Goal: Transaction & Acquisition: Download file/media

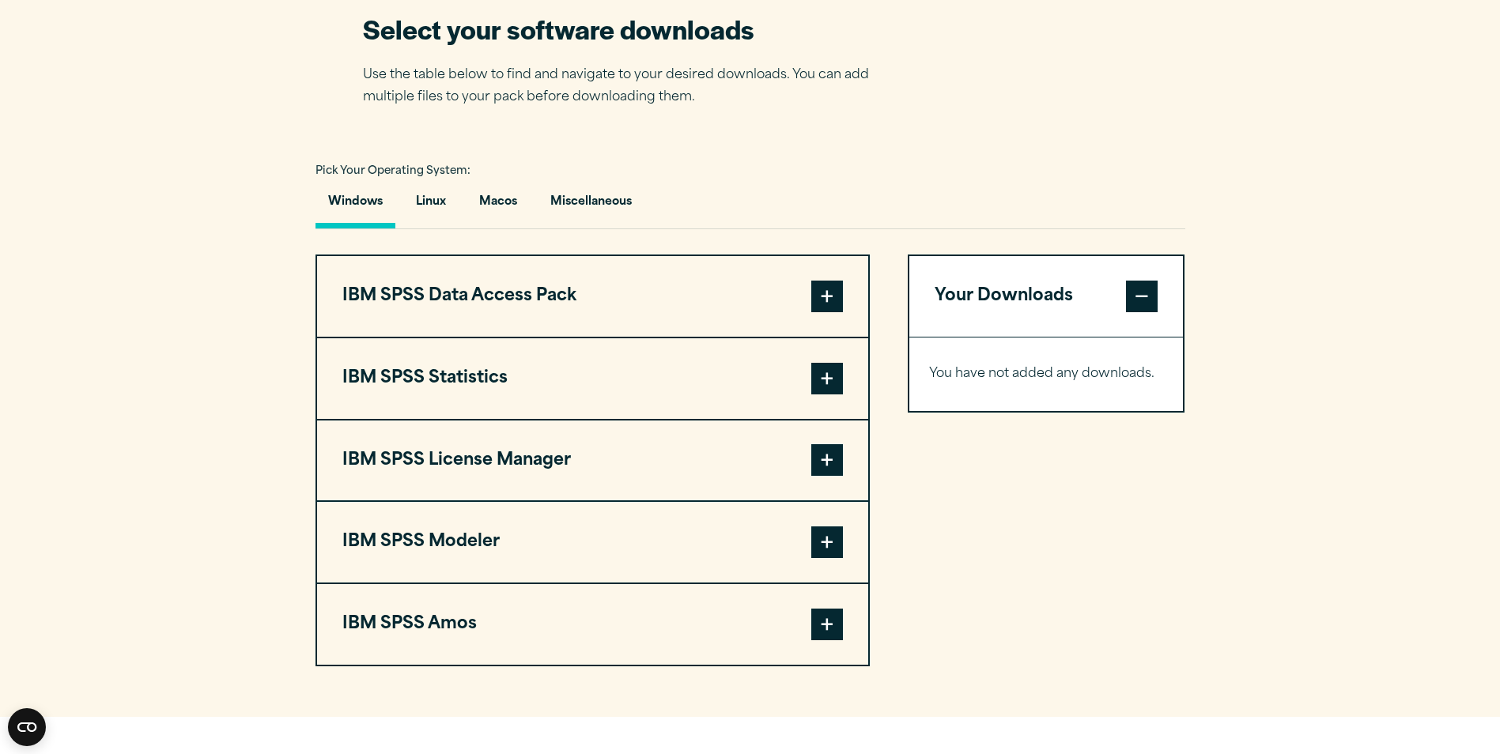
scroll to position [1028, 0]
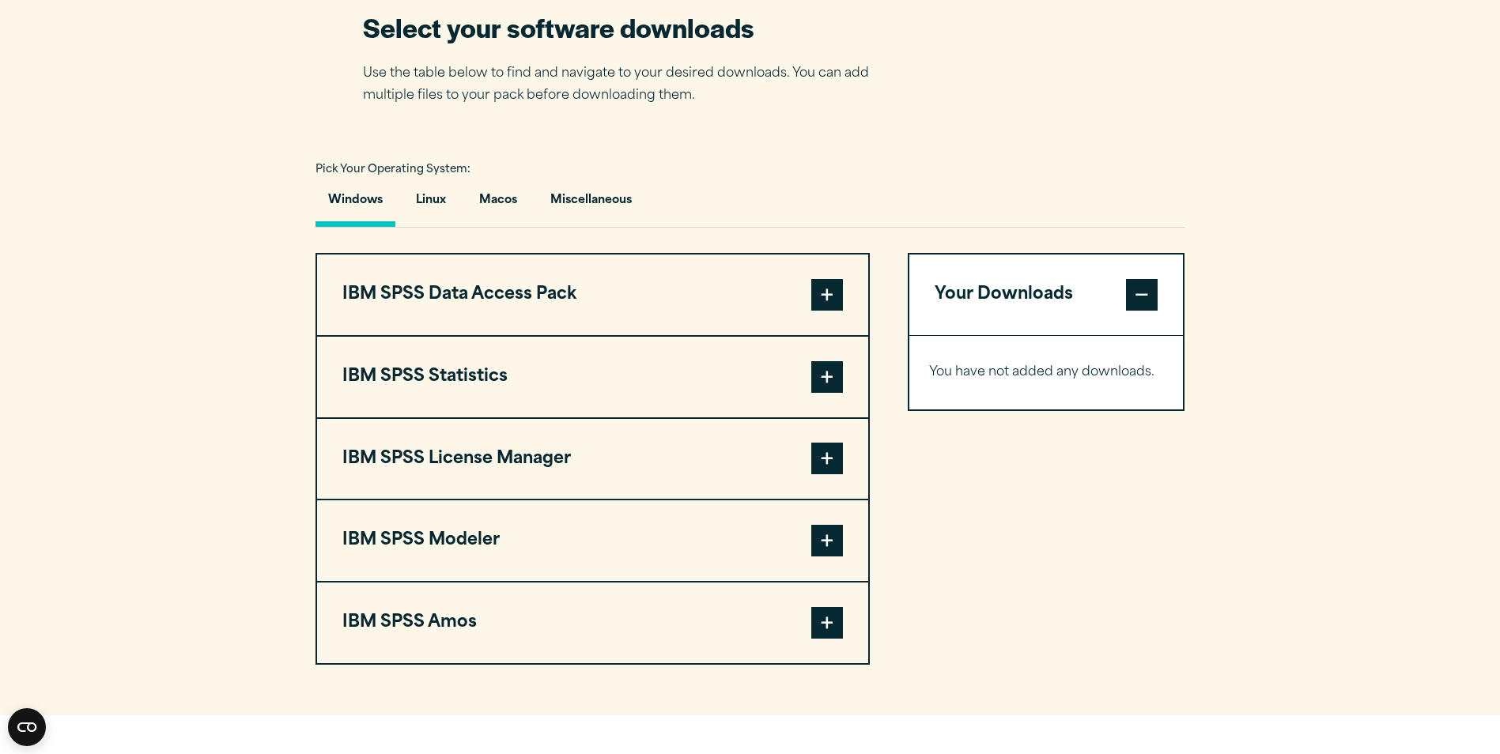
click at [845, 382] on button "IBM SPSS Statistics" at bounding box center [592, 377] width 551 height 81
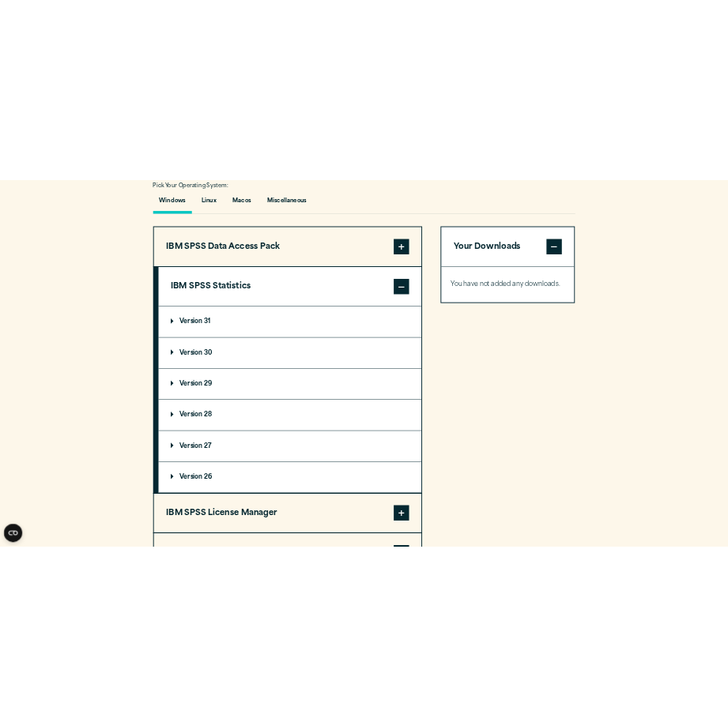
scroll to position [1186, 0]
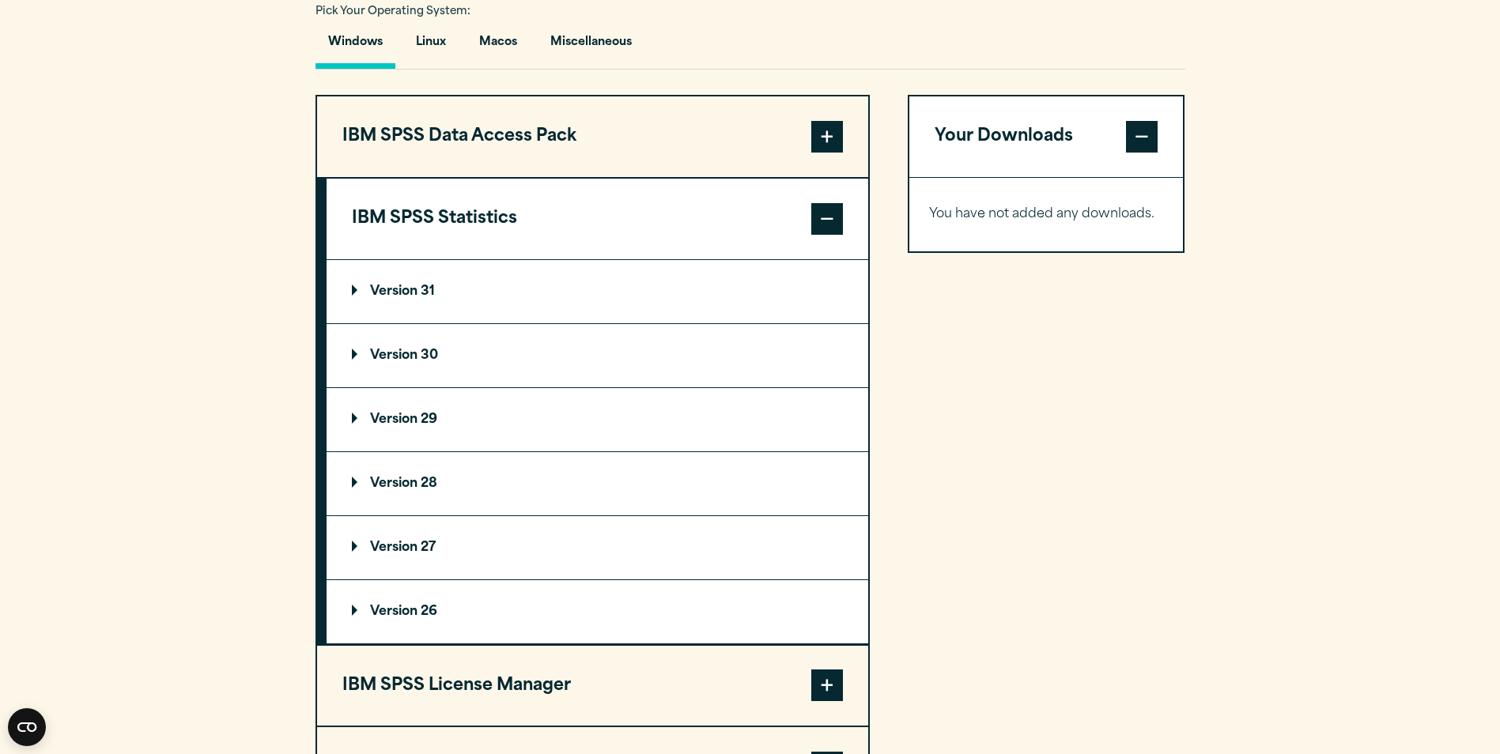
click at [427, 288] on p "Version 31" at bounding box center [393, 291] width 83 height 13
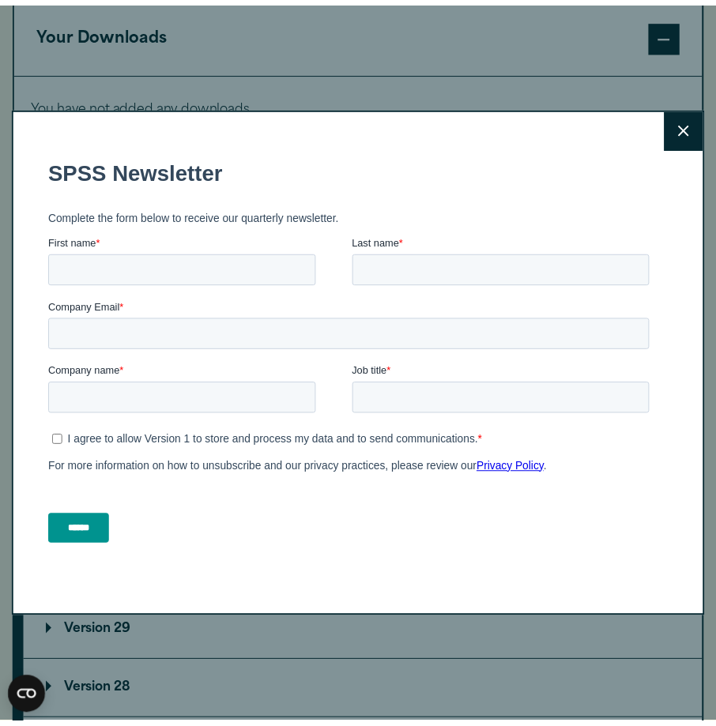
scroll to position [1182, 0]
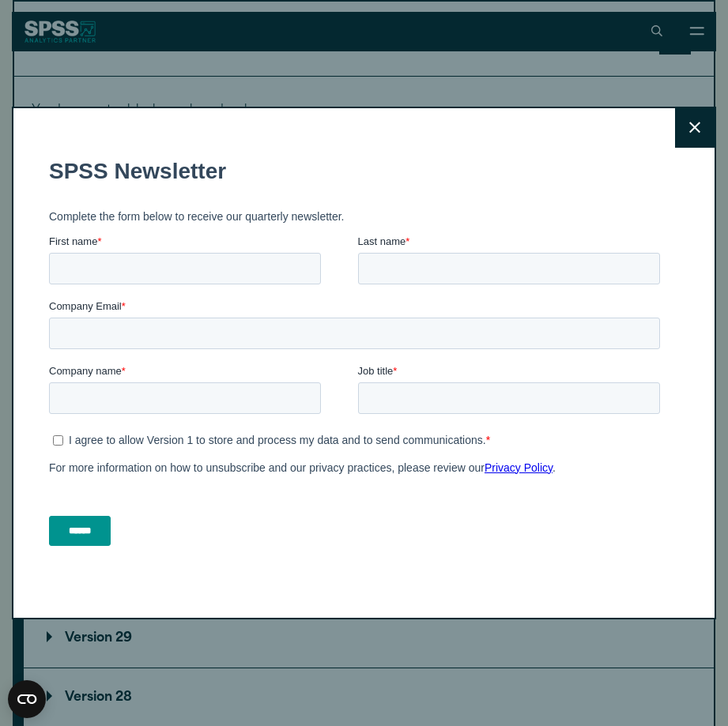
click at [689, 122] on icon at bounding box center [694, 128] width 11 height 12
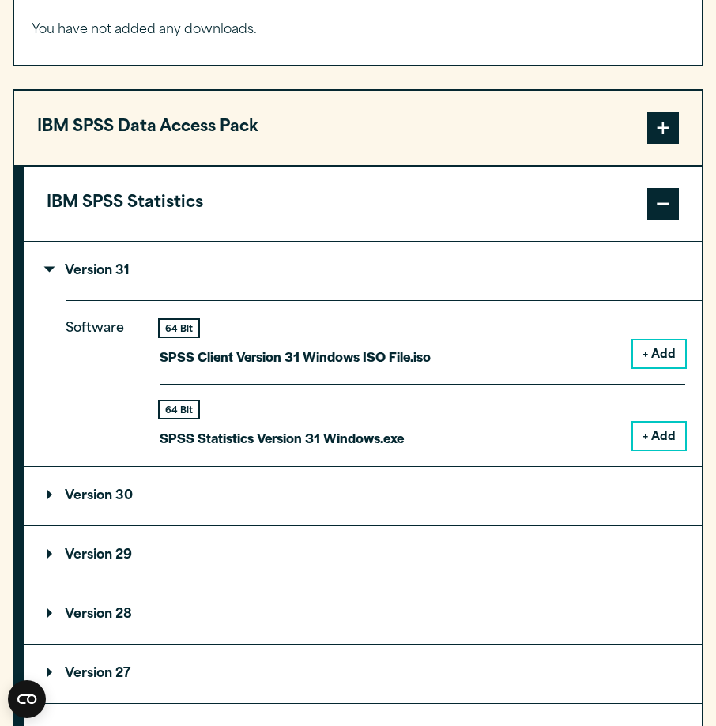
scroll to position [1261, 0]
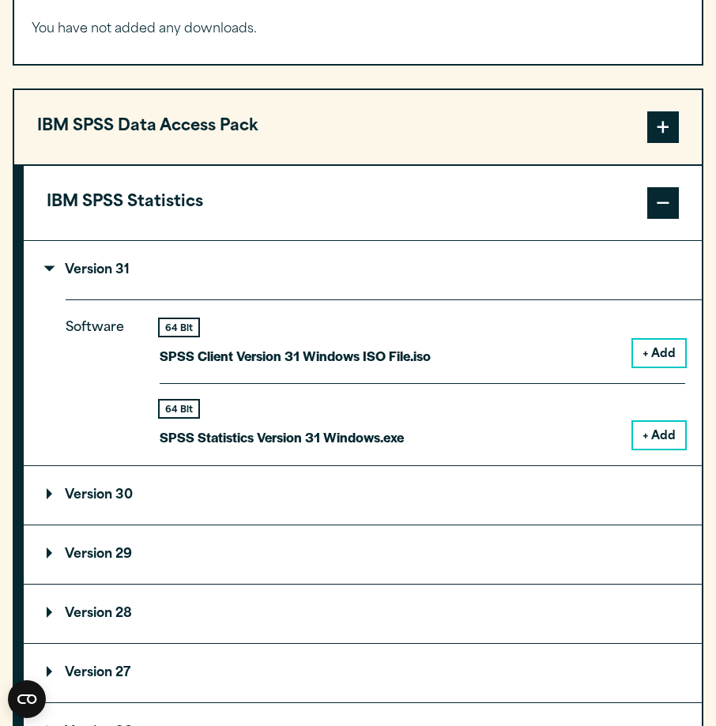
click at [673, 434] on button "+ Add" at bounding box center [659, 435] width 52 height 27
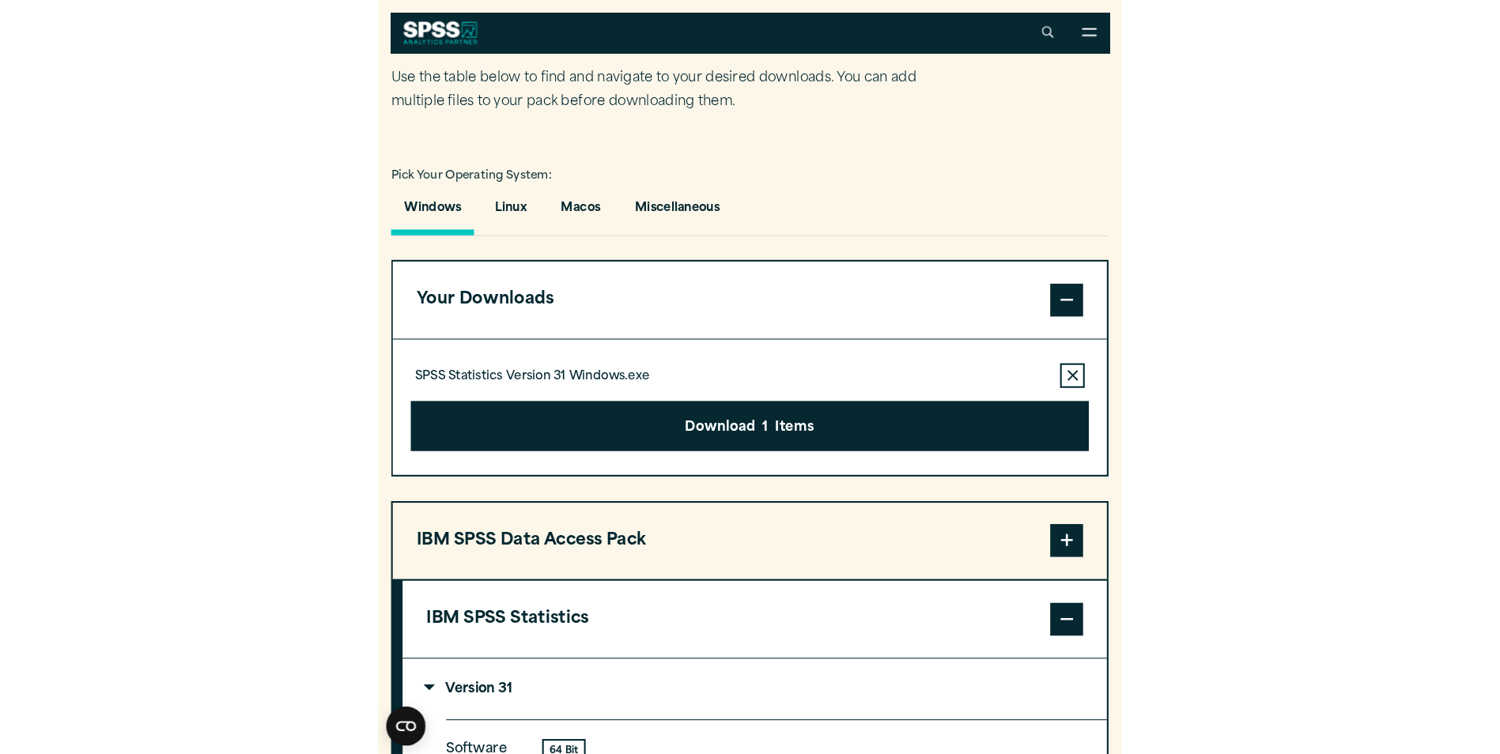
scroll to position [927, 0]
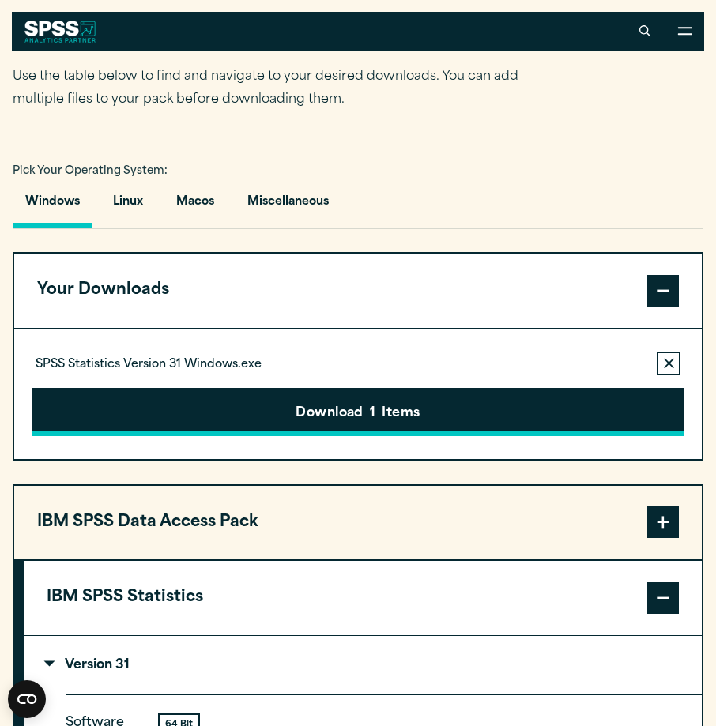
click at [408, 420] on button "Download 1 Items" at bounding box center [358, 412] width 653 height 49
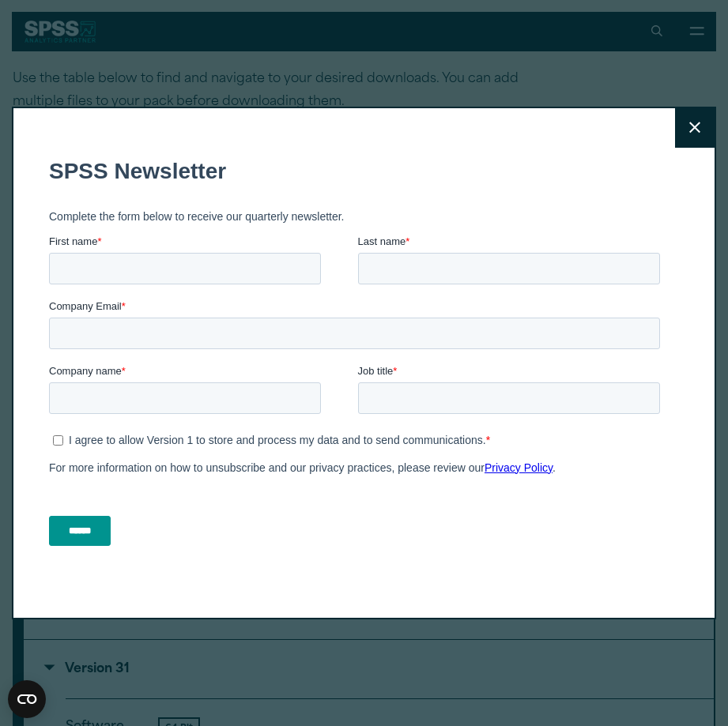
click at [693, 130] on button "Close" at bounding box center [695, 128] width 40 height 40
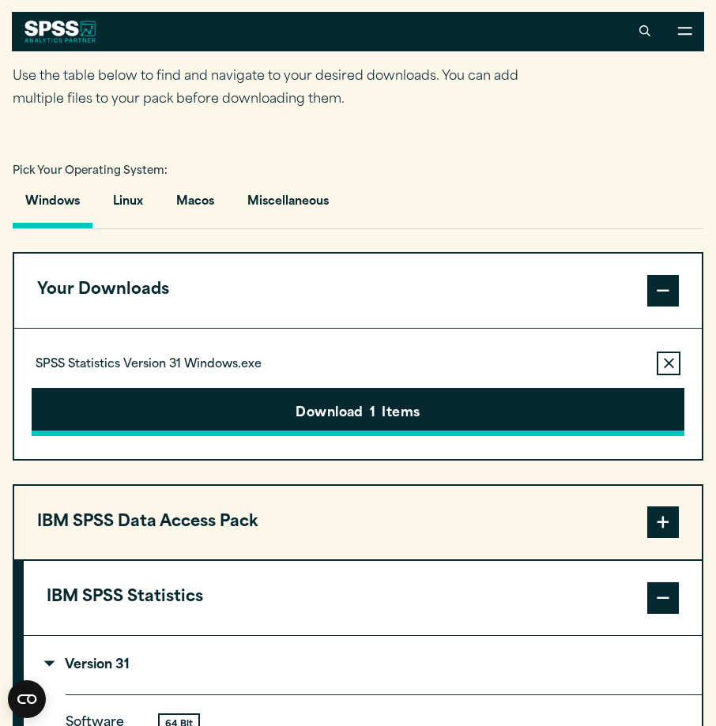
click at [353, 423] on button "Download 1 Items" at bounding box center [358, 412] width 653 height 49
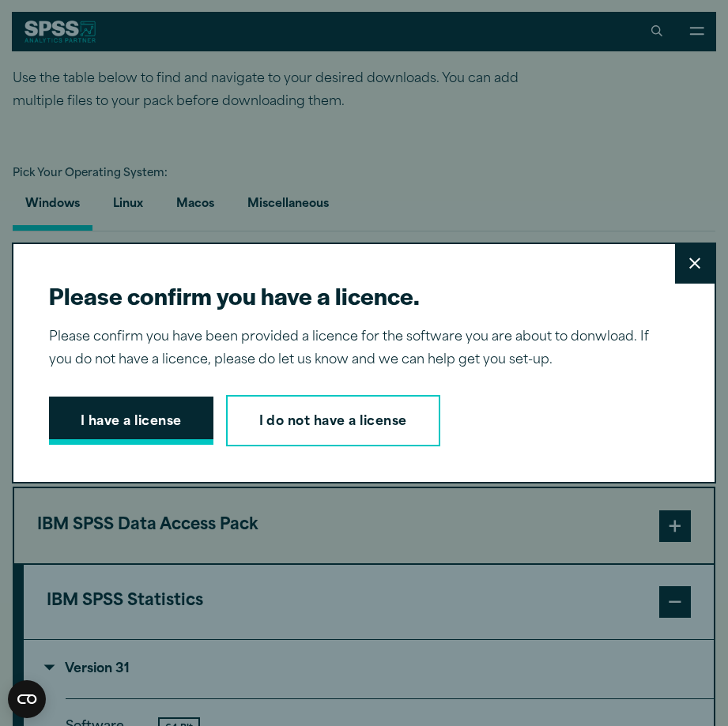
click at [159, 405] on button "I have a license" at bounding box center [131, 421] width 164 height 49
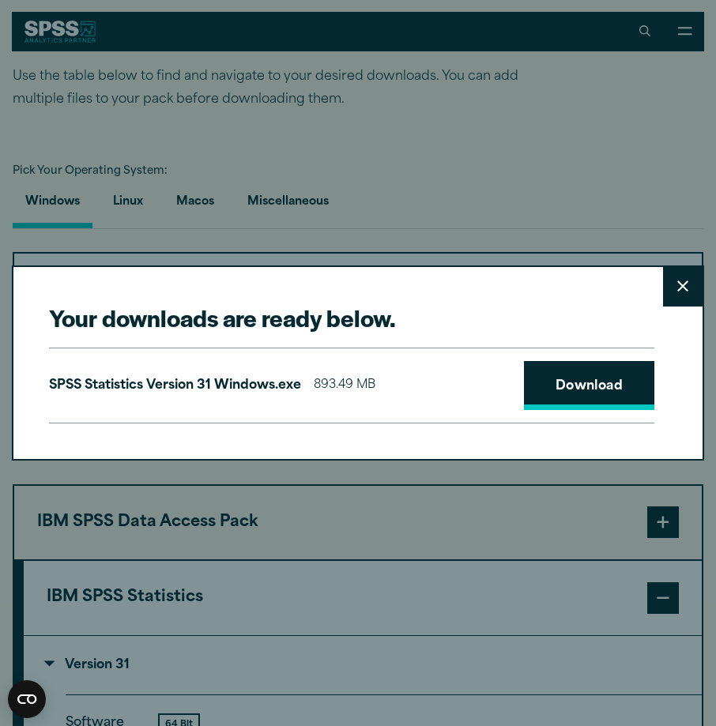
click at [574, 386] on link "Download" at bounding box center [589, 385] width 131 height 49
drag, startPoint x: 665, startPoint y: 0, endPoint x: 387, endPoint y: 38, distance: 280.1
click at [316, 53] on div "Your downloads are ready below. Close SPSS Statistics Version 31 Windows.exe 89…" at bounding box center [358, 363] width 716 height 726
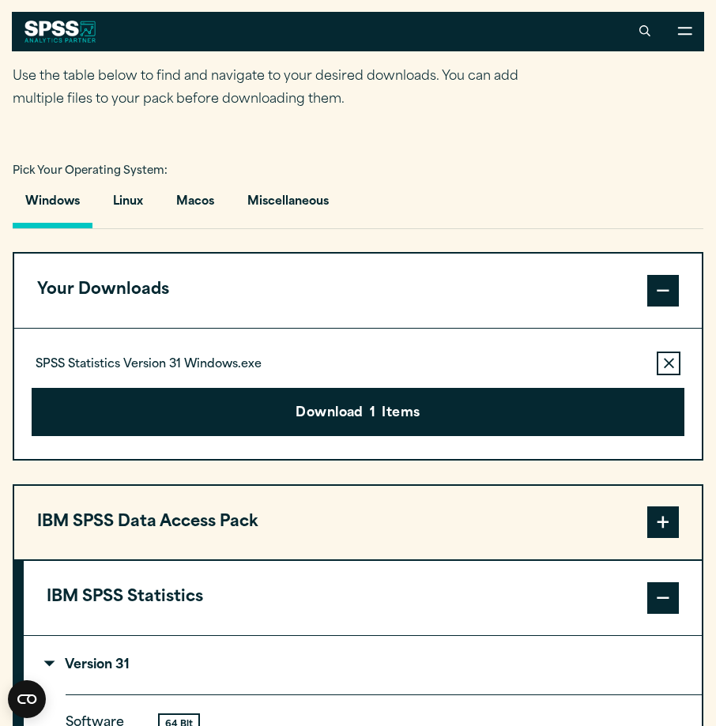
drag, startPoint x: 656, startPoint y: 0, endPoint x: 345, endPoint y: 131, distance: 338.0
click at [334, 142] on section "Select your software downloads Use the table below to find and navigate to your…" at bounding box center [358, 704] width 716 height 1465
